Goal: Task Accomplishment & Management: Complete application form

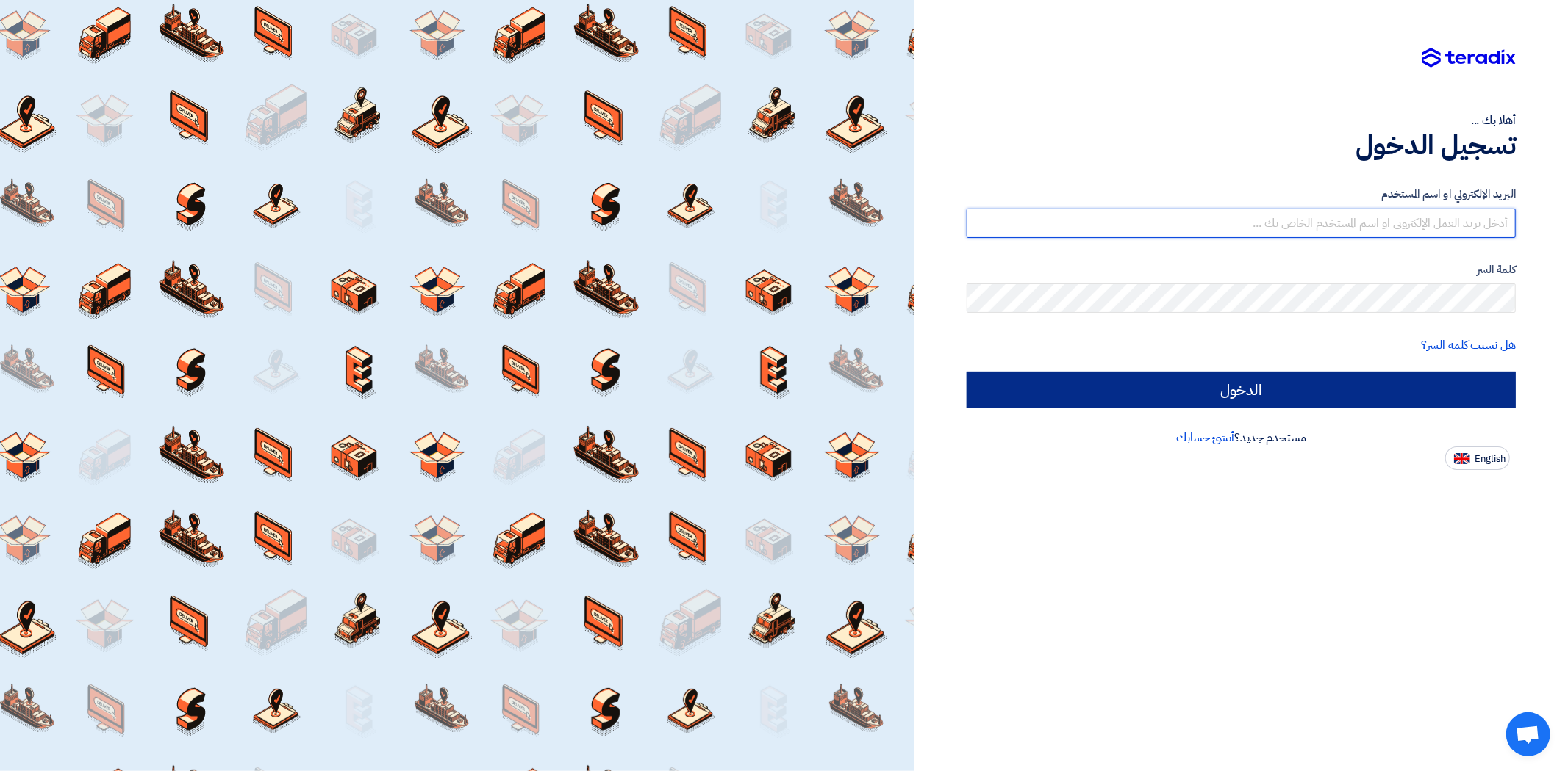
type input "[DOMAIN_NAME][EMAIL_ADDRESS][DOMAIN_NAME]"
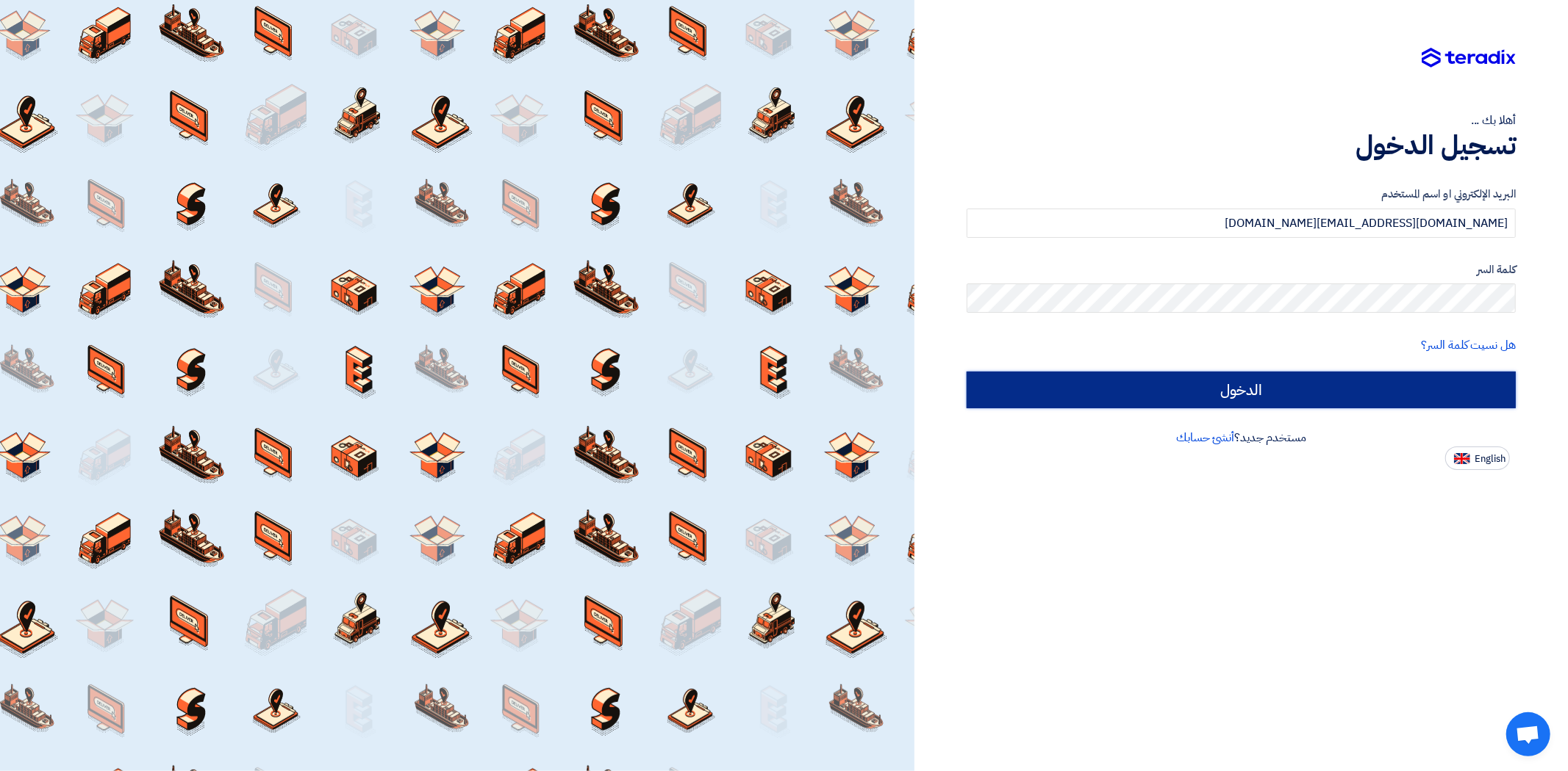
click at [1298, 395] on input "الدخول" at bounding box center [1241, 390] width 549 height 36
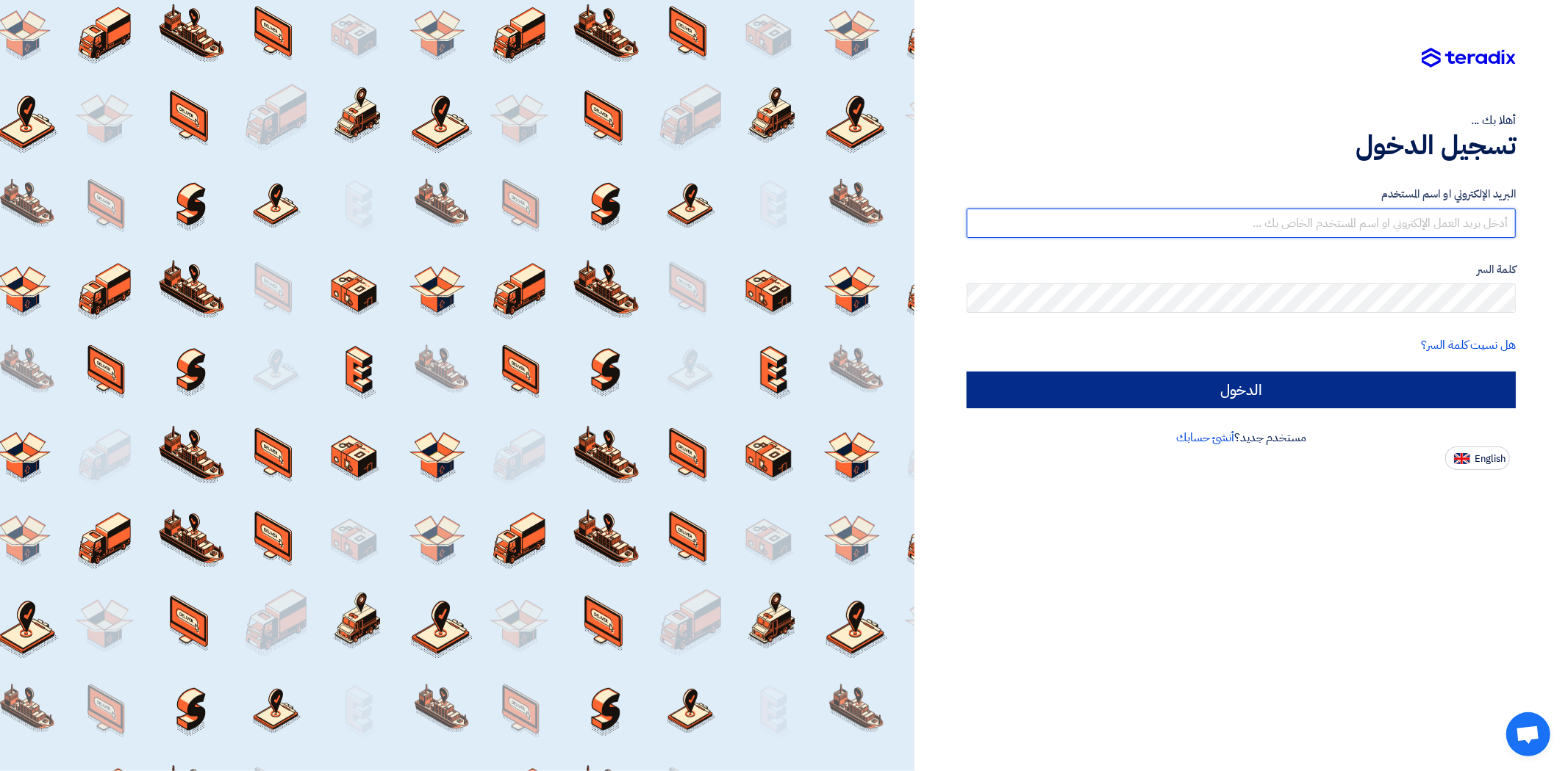
type input "[DOMAIN_NAME][EMAIL_ADDRESS][DOMAIN_NAME]"
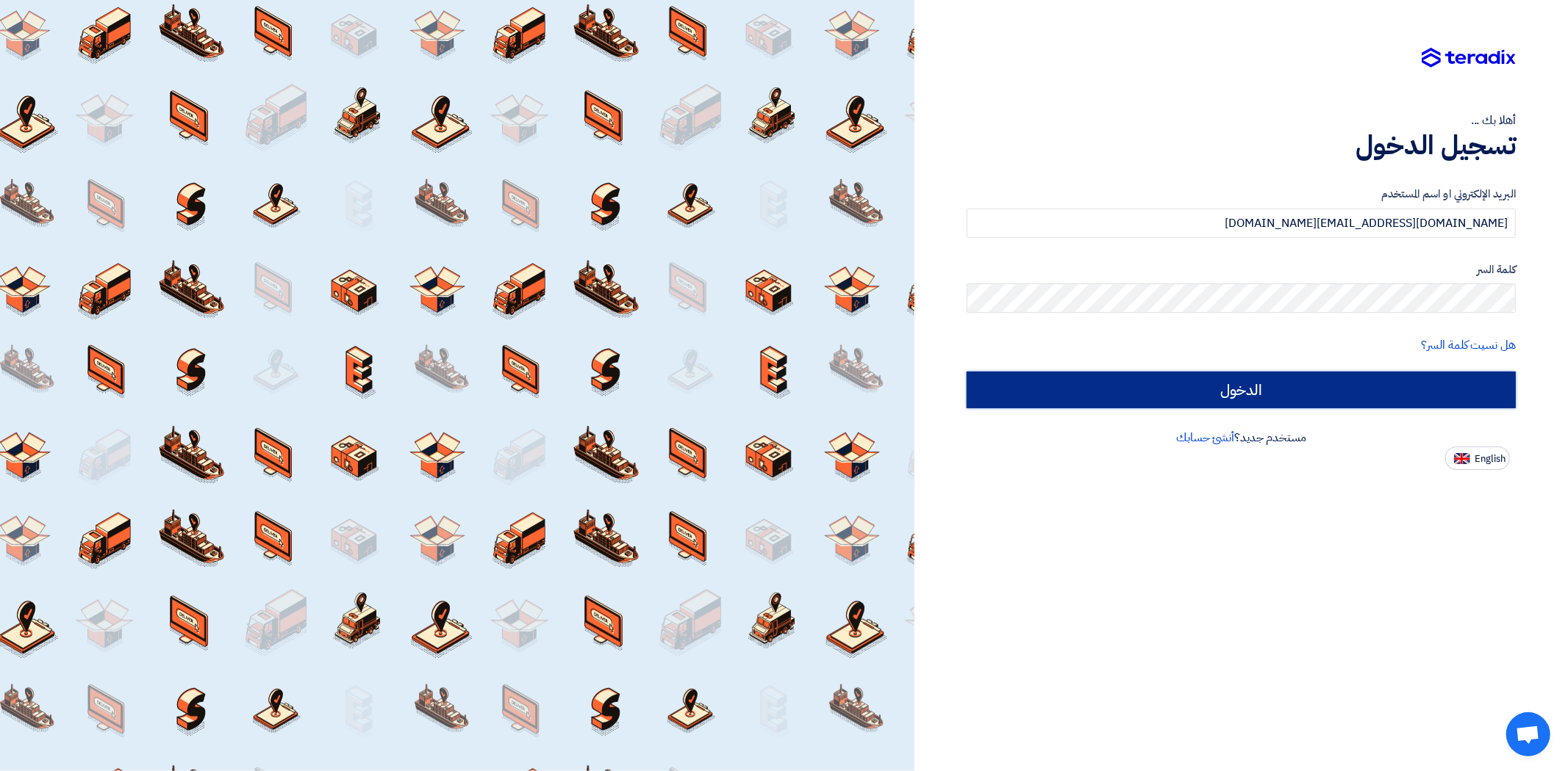
click at [1339, 380] on input "الدخول" at bounding box center [1241, 390] width 549 height 36
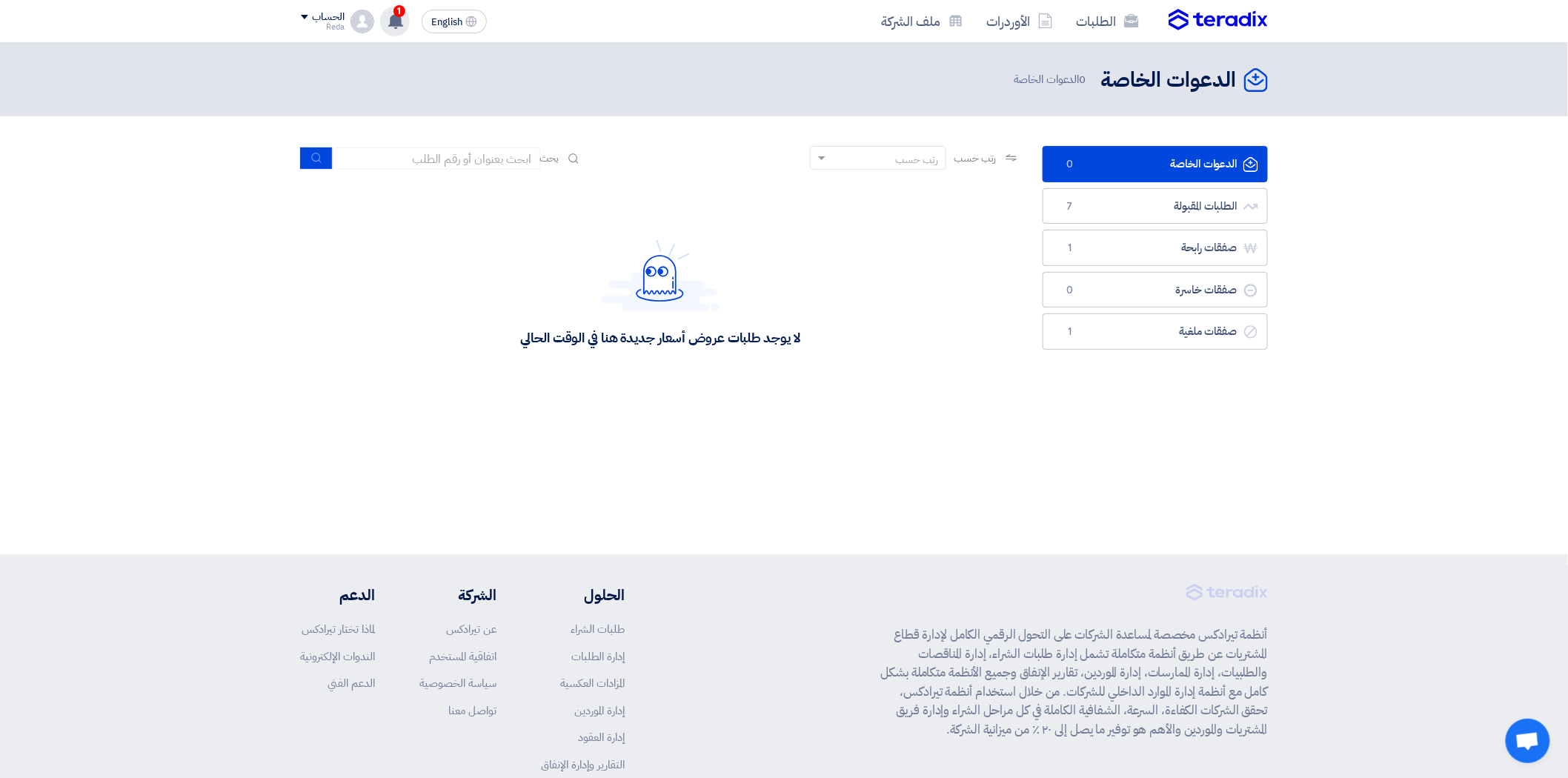
click at [402, 25] on use at bounding box center [396, 21] width 15 height 16
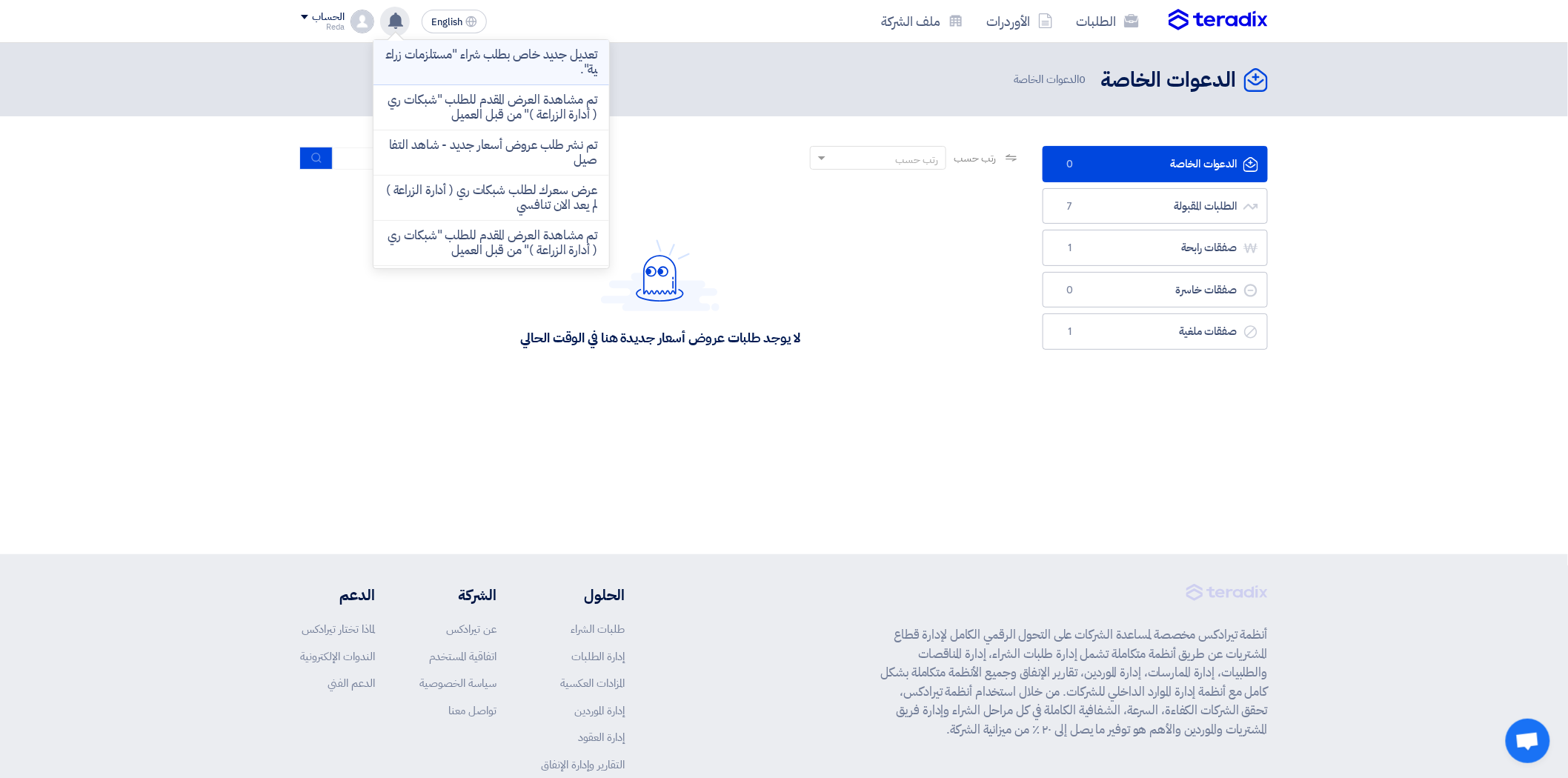
click at [524, 73] on p "تعديل جديد خاص بطلب شراء "مستلزمات زراعية"." at bounding box center [491, 61] width 212 height 30
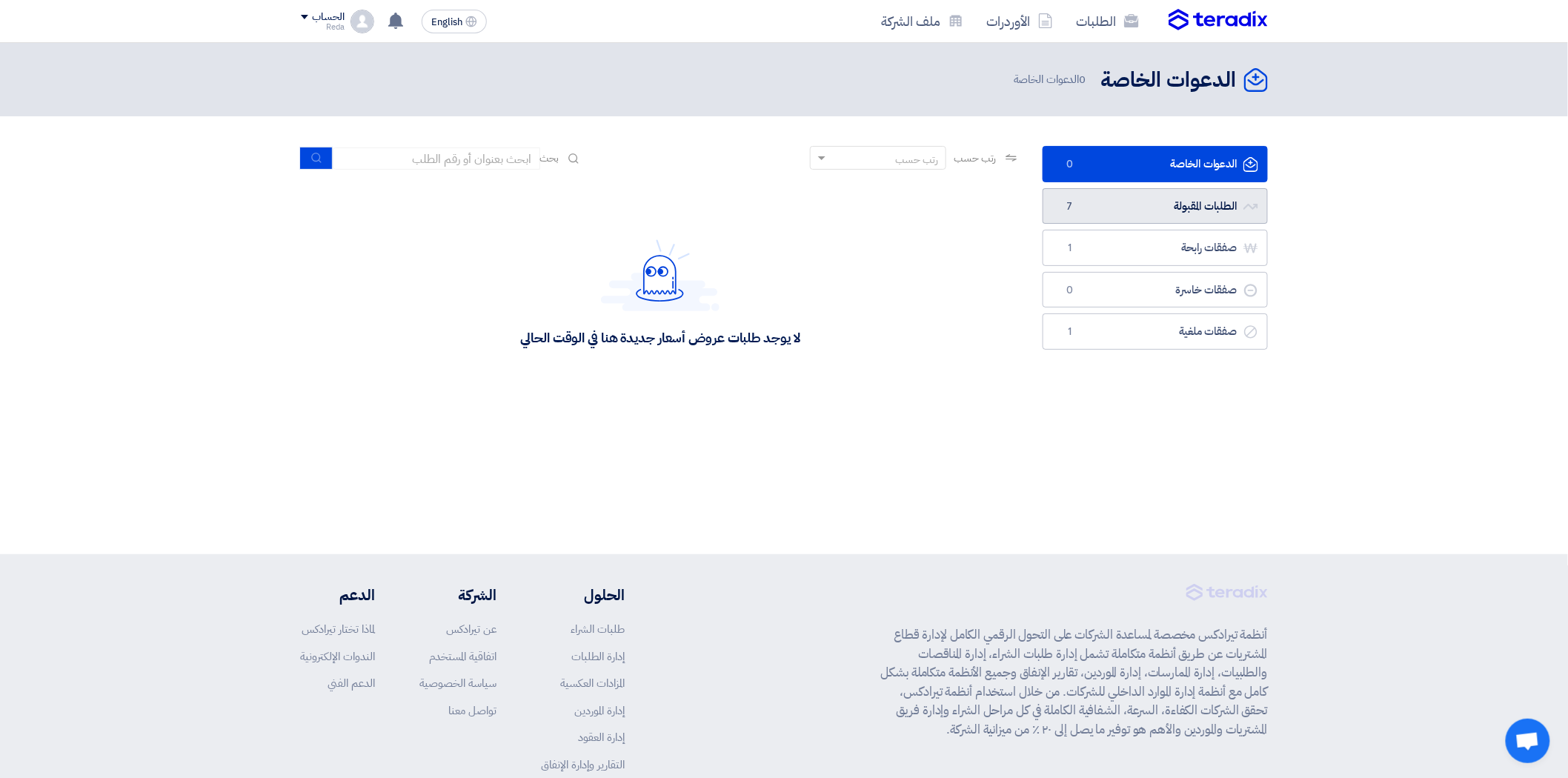
click at [1152, 206] on link "الطلبات المقبولة الطلبات المقبولة 7" at bounding box center [1155, 207] width 225 height 37
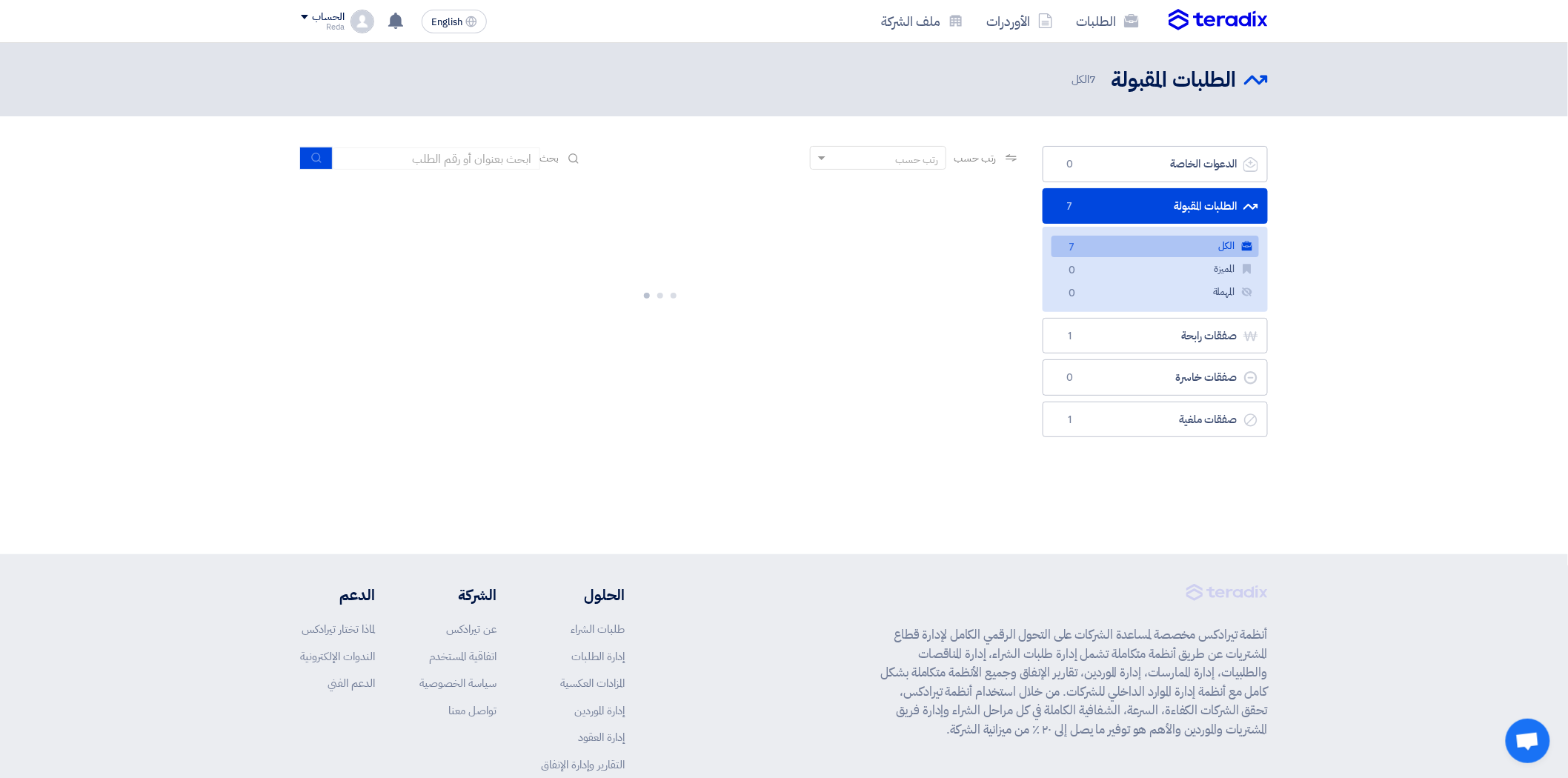
click at [1152, 214] on link "الطلبات المقبولة الطلبات المقبولة 7" at bounding box center [1155, 207] width 225 height 37
click at [1150, 211] on link "الطلبات المقبولة الطلبات المقبولة 7" at bounding box center [1155, 207] width 225 height 37
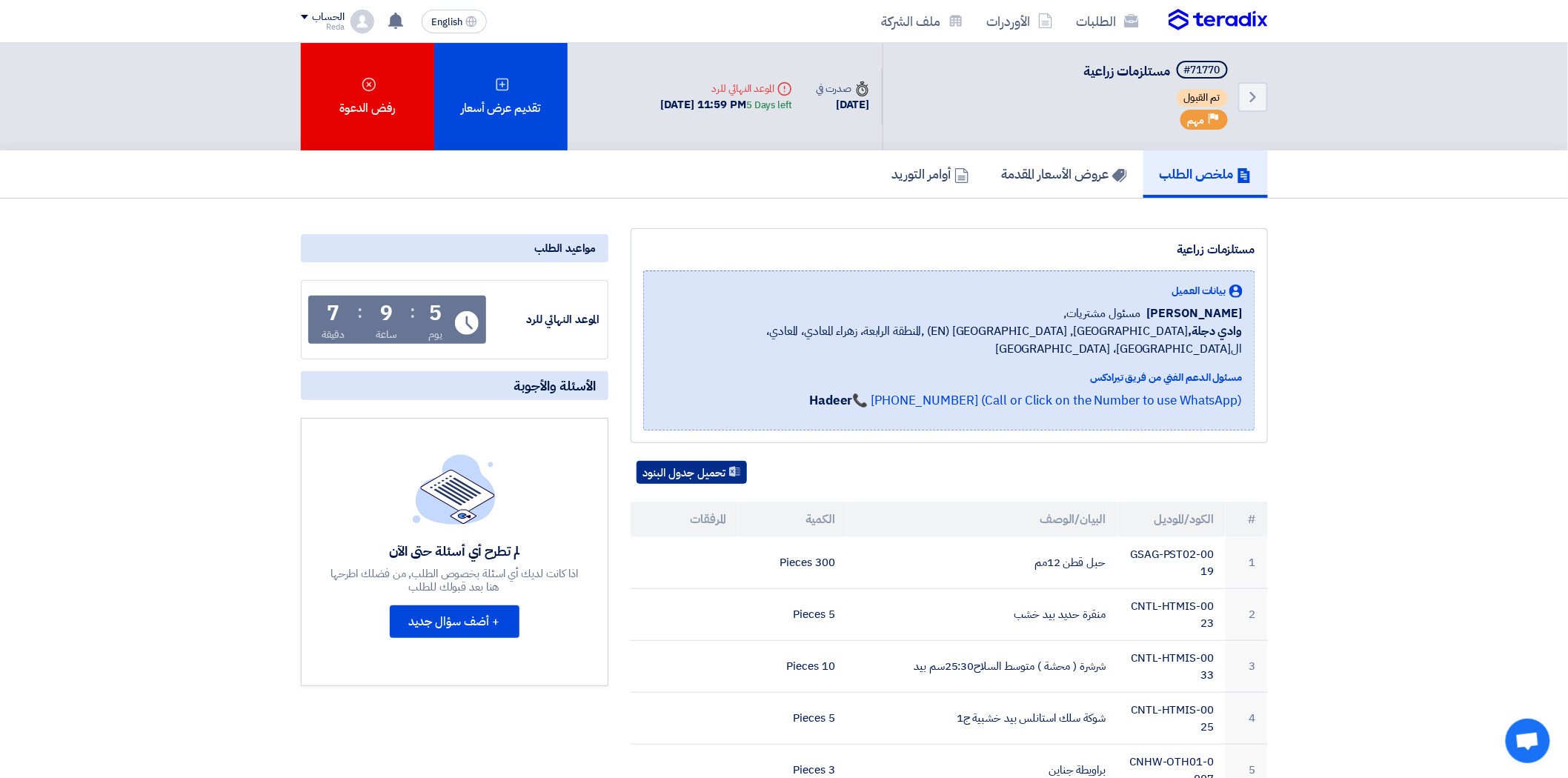
click at [711, 461] on button "تحميل جدول البنود" at bounding box center [691, 473] width 110 height 24
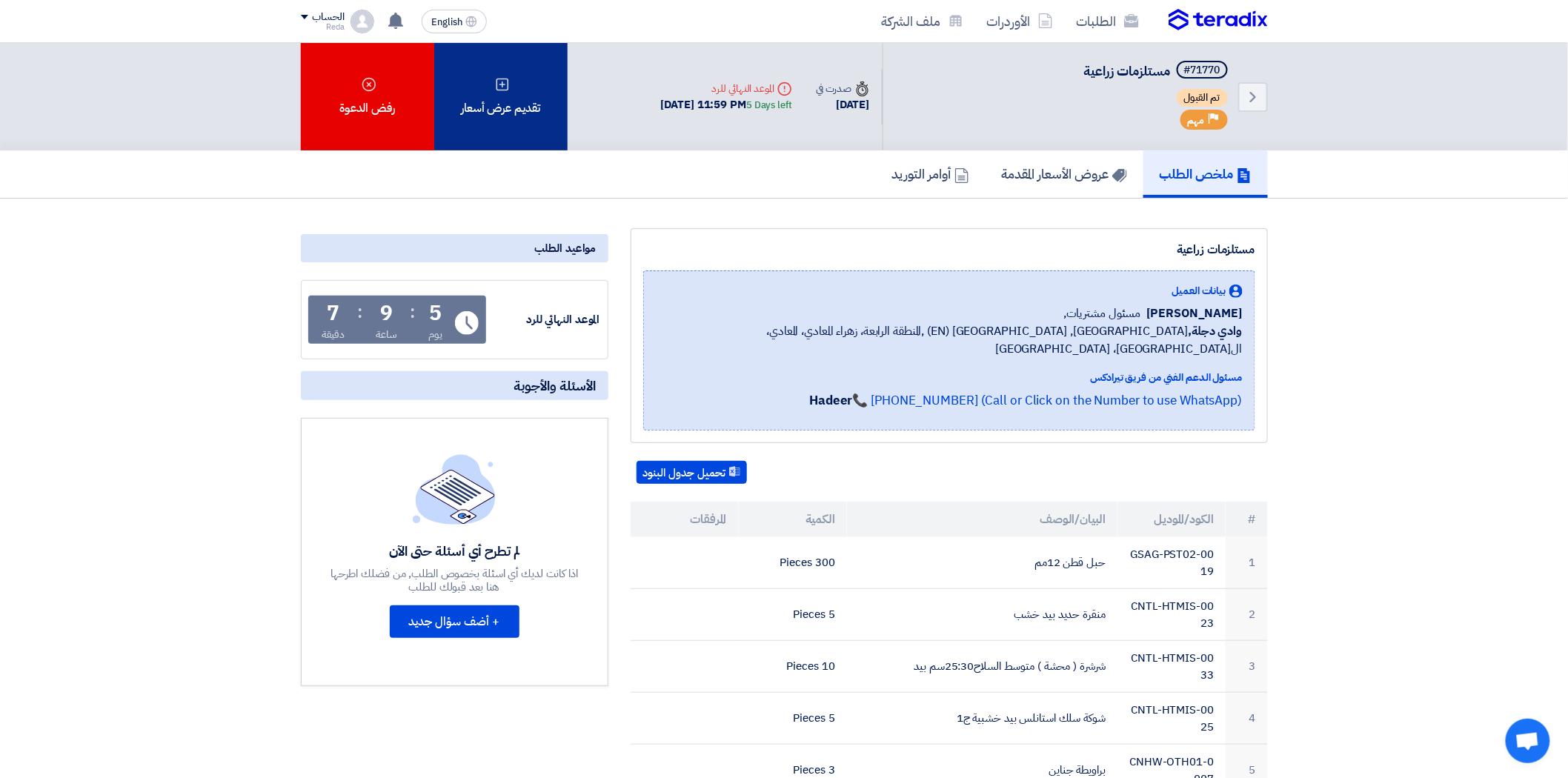
click at [514, 122] on div "تقديم عرض أسعار" at bounding box center [500, 97] width 133 height 108
